Goal: Task Accomplishment & Management: Use online tool/utility

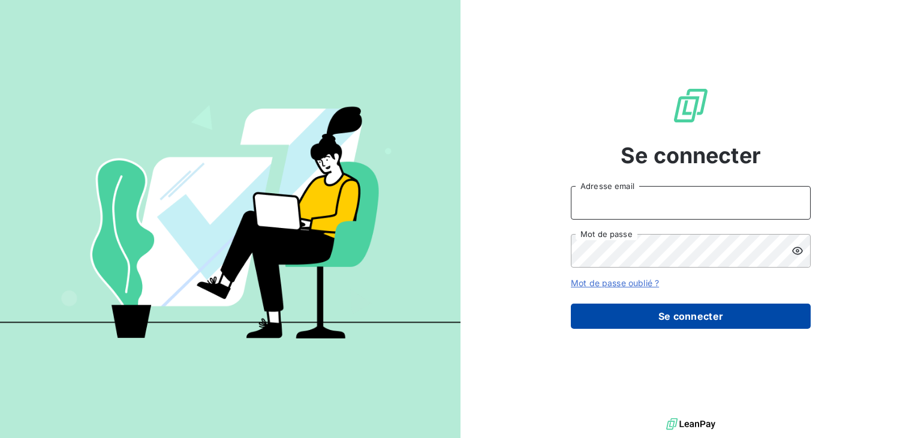
type input "[EMAIL_ADDRESS][DOMAIN_NAME]"
click at [684, 315] on button "Se connecter" at bounding box center [691, 315] width 240 height 25
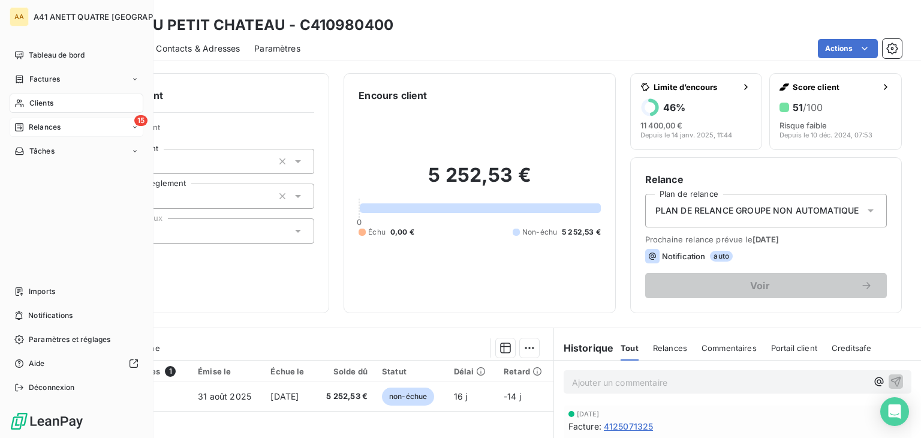
click at [46, 127] on span "Relances" at bounding box center [45, 127] width 32 height 11
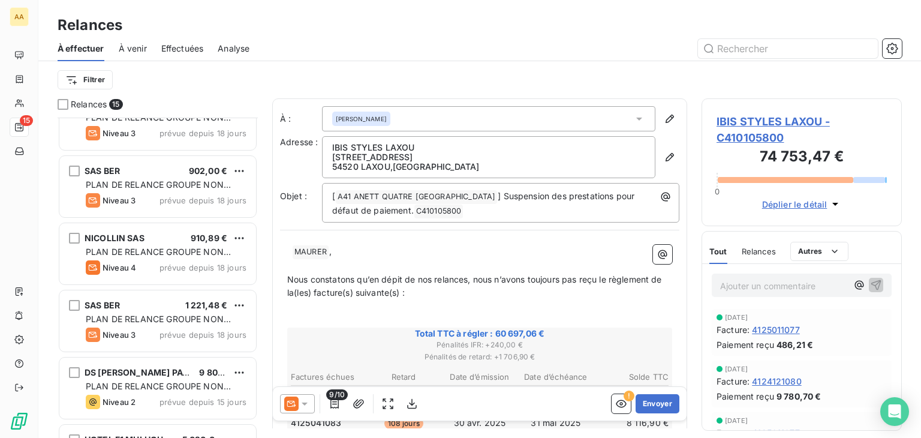
scroll to position [300, 0]
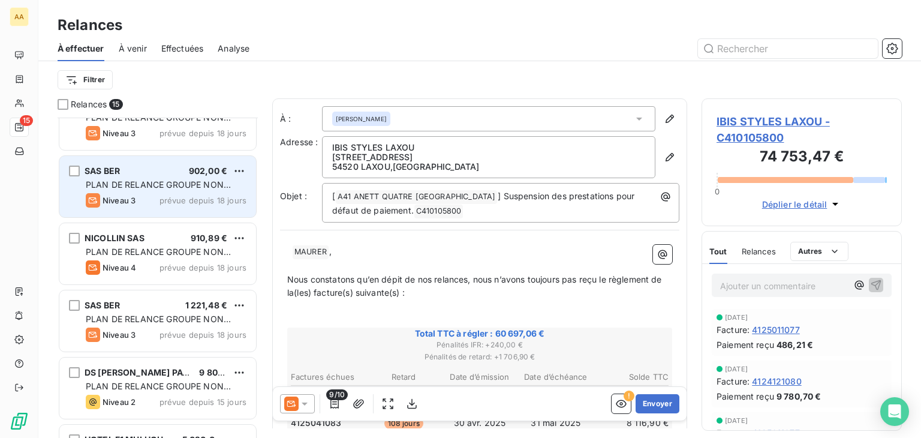
click at [161, 182] on span "PLAN DE RELANCE GROUPE NON AUTOMATIQUE" at bounding box center [158, 190] width 145 height 22
